Goal: Find specific page/section: Find specific page/section

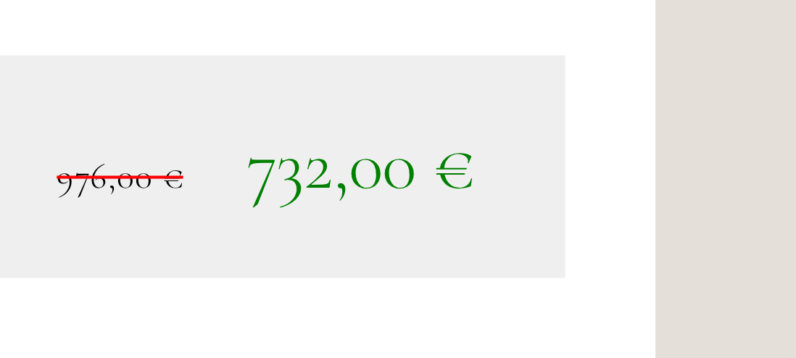
scroll to position [1994, 0]
